Goal: Task Accomplishment & Management: Manage account settings

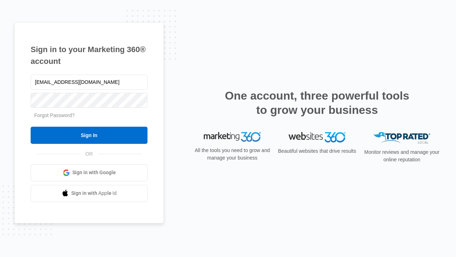
type input "dankie614@gmail.com"
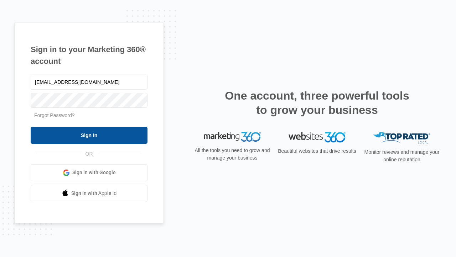
click at [89, 135] on input "Sign In" at bounding box center [89, 135] width 117 height 17
